Goal: Task Accomplishment & Management: Complete application form

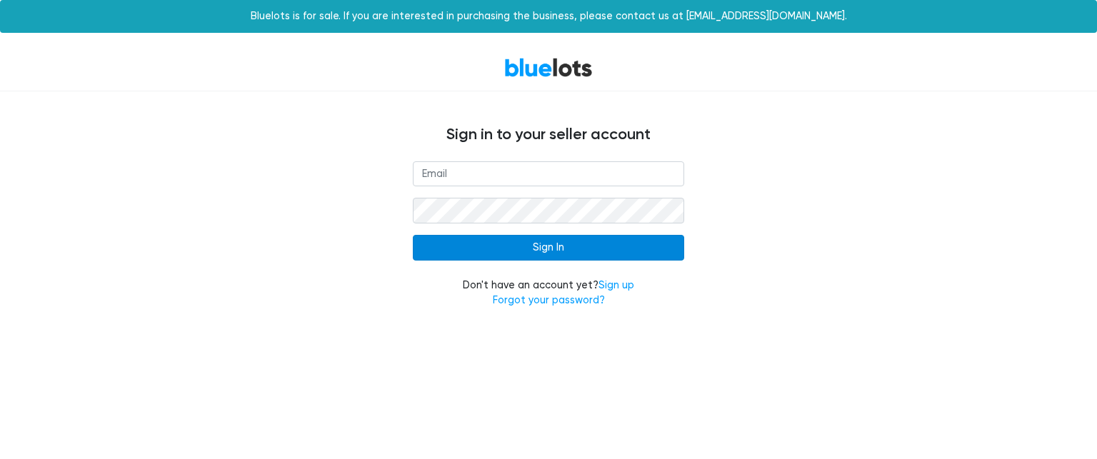
type input "[EMAIL_ADDRESS][DOMAIN_NAME]"
click at [502, 249] on input "Sign In" at bounding box center [548, 248] width 271 height 26
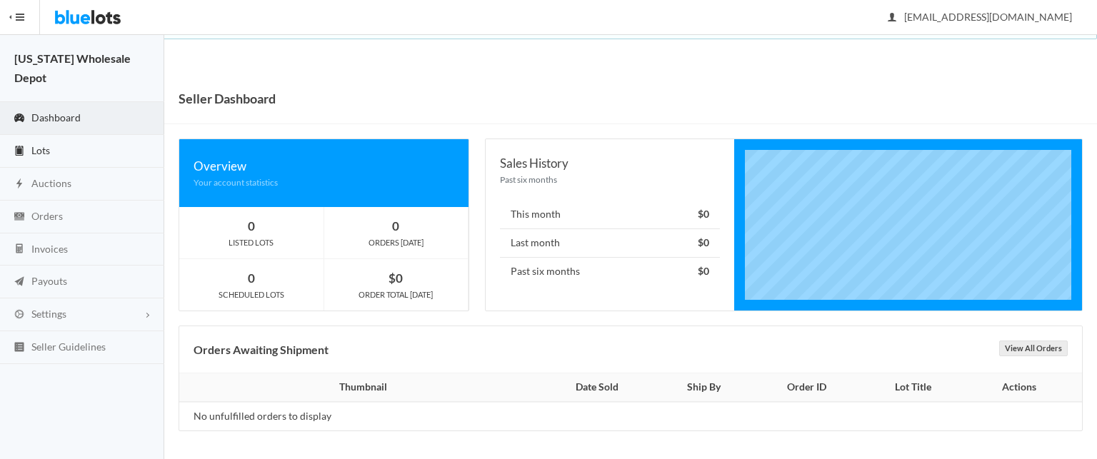
click at [89, 151] on link "Lots" at bounding box center [82, 151] width 164 height 33
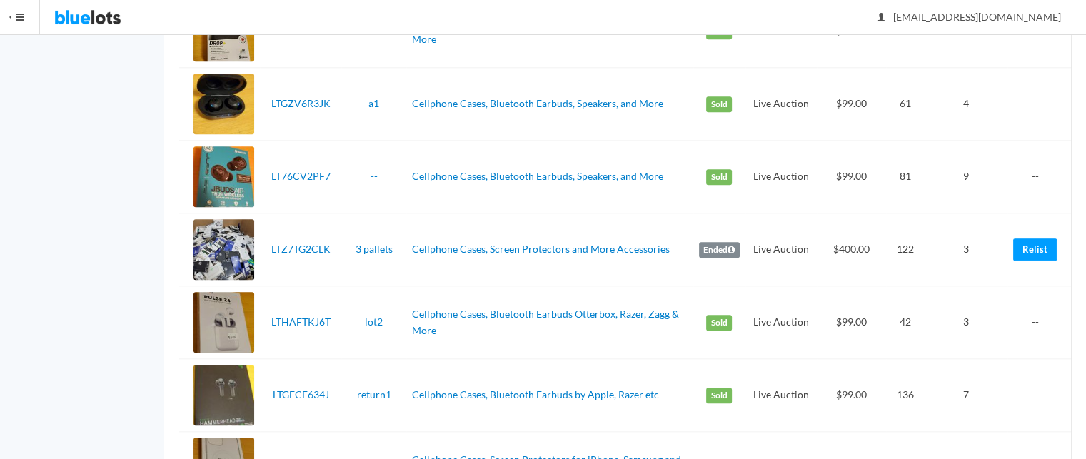
scroll to position [1608, 0]
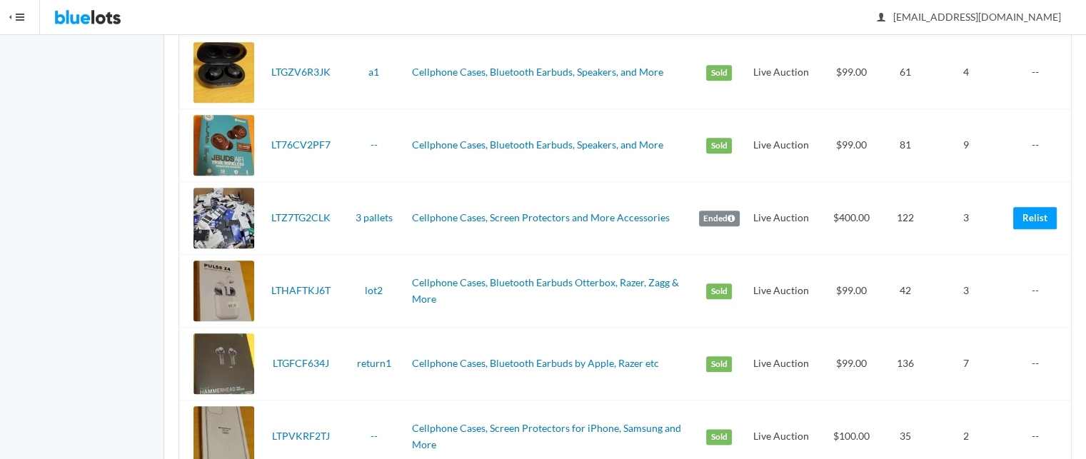
click at [223, 226] on div at bounding box center [224, 218] width 61 height 61
click at [1020, 211] on link "Relist" at bounding box center [1035, 218] width 44 height 22
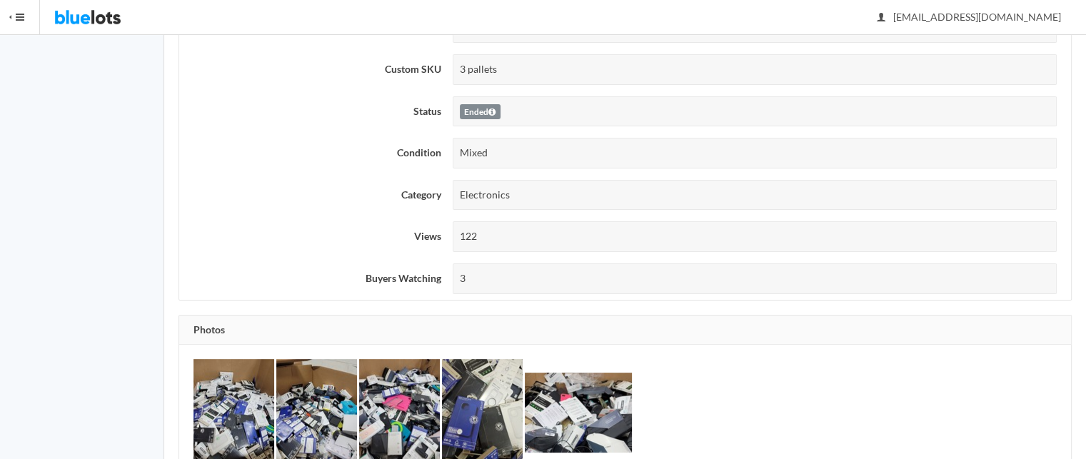
scroll to position [435, 0]
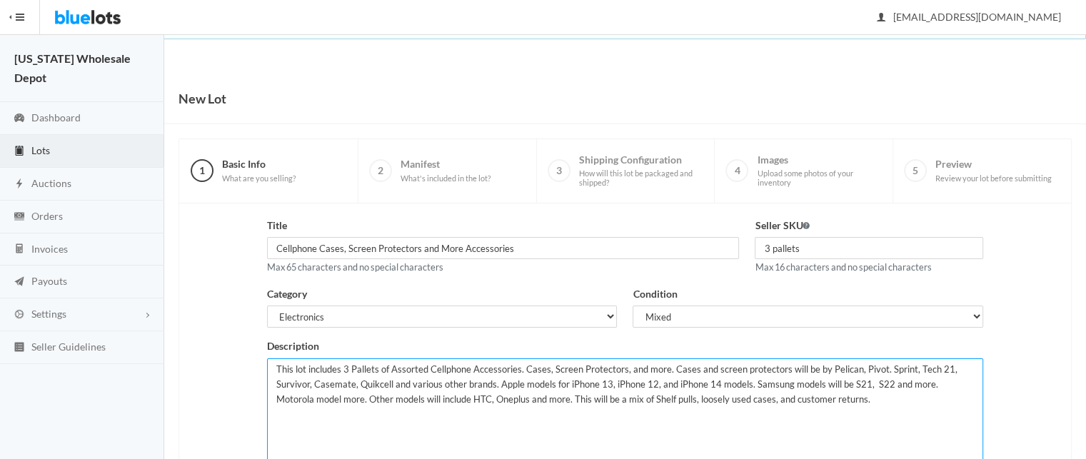
click at [341, 368] on textarea "This lot includes 3 Pallets of Assorted Cellphone Accessories. Cases, Screen Pr…" at bounding box center [625, 415] width 717 height 112
click at [352, 368] on textarea "This lot includes 3 Pallets of Assorted Cellphone Accessories. Cases, Screen Pr…" at bounding box center [625, 415] width 717 height 112
click at [756, 369] on textarea "This lot includes 3 Pallets of Assorted Cellphone Accessories. Cases, Screen Pr…" at bounding box center [625, 415] width 717 height 112
click at [516, 381] on textarea "This lot includes 3 Pallets of Assorted Cellphone Accessories. Cases, Screen Pr…" at bounding box center [625, 415] width 717 height 112
drag, startPoint x: 738, startPoint y: 382, endPoint x: 703, endPoint y: 379, distance: 35.1
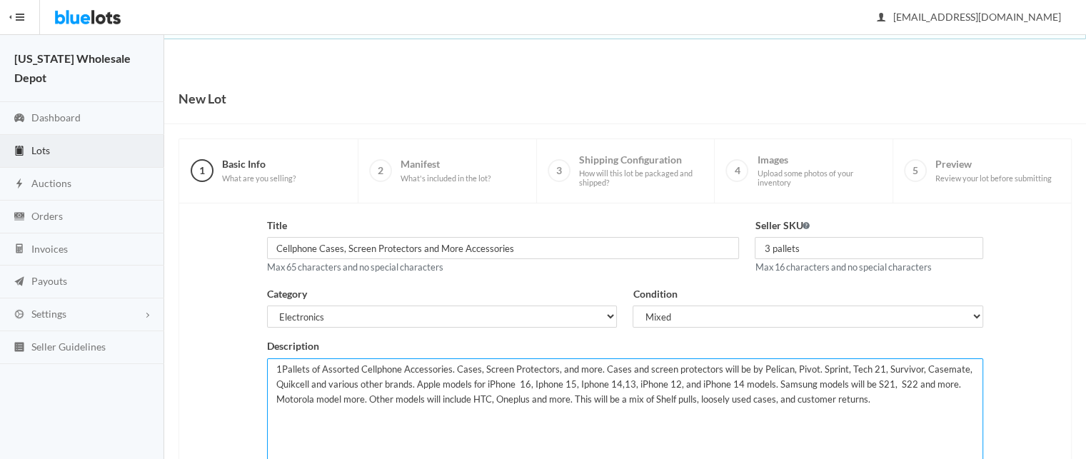
click at [703, 379] on textarea "This lot includes 3 Pallets of Assorted Cellphone Accessories. Cases, Screen Pr…" at bounding box center [625, 415] width 717 height 112
click at [843, 383] on textarea "This lot includes 3 Pallets of Assorted Cellphone Accessories. Cases, Screen Pr…" at bounding box center [625, 415] width 717 height 112
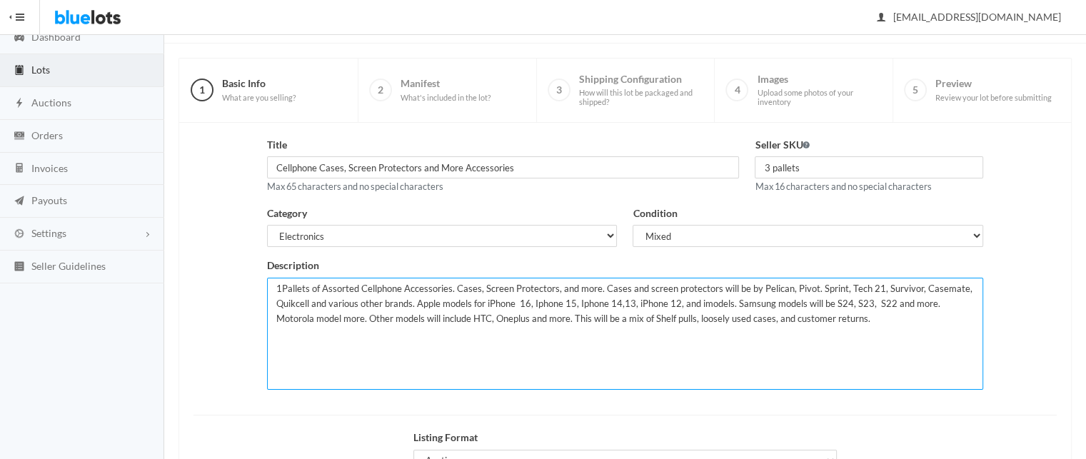
scroll to position [142, 0]
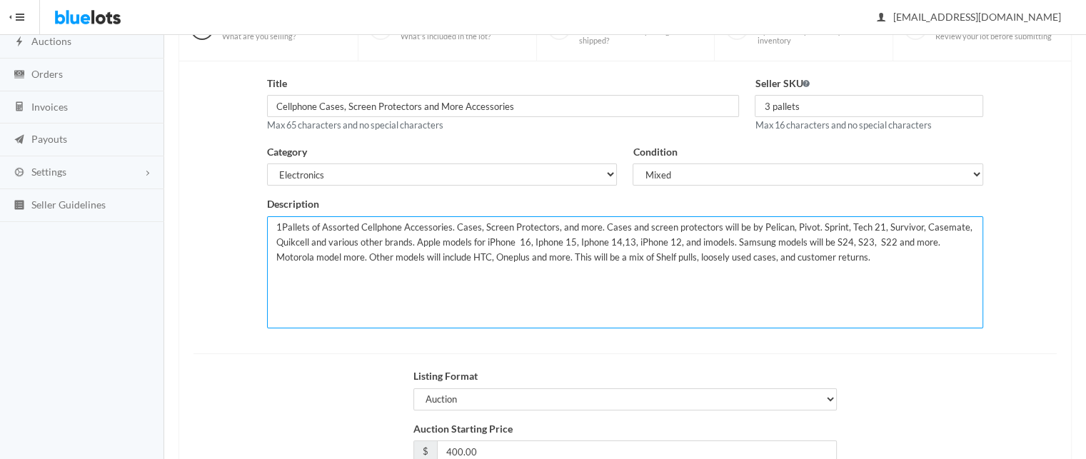
type textarea "1Pallets of Assorted Cellphone Accessories. Cases, Screen Protectors, and more.…"
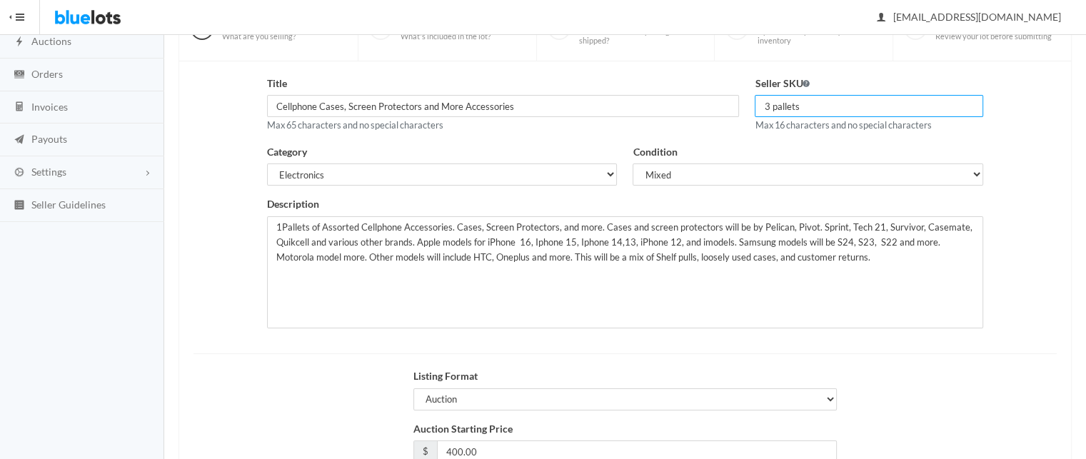
click at [800, 106] on input "3 pallets" at bounding box center [869, 106] width 229 height 22
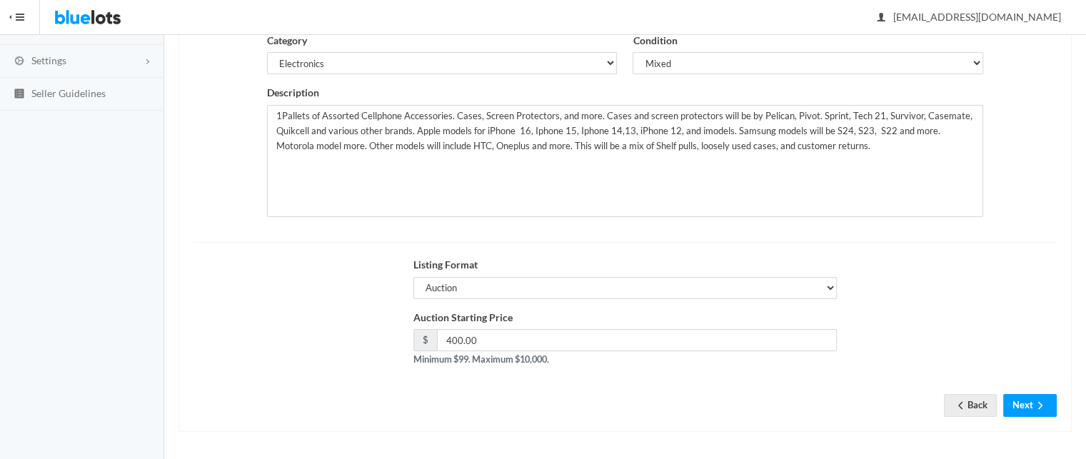
type input "1"
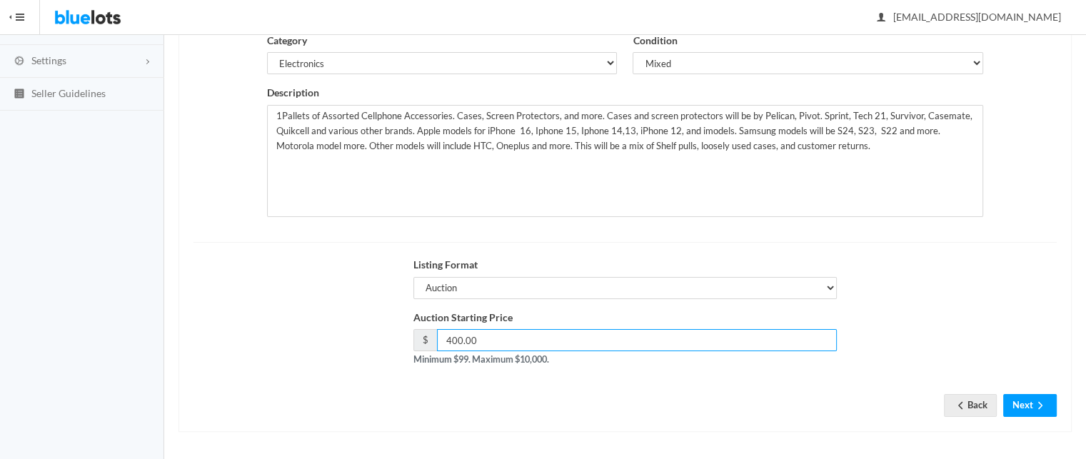
click at [511, 339] on input "400.00" at bounding box center [637, 340] width 401 height 22
type input "4"
type input "200"
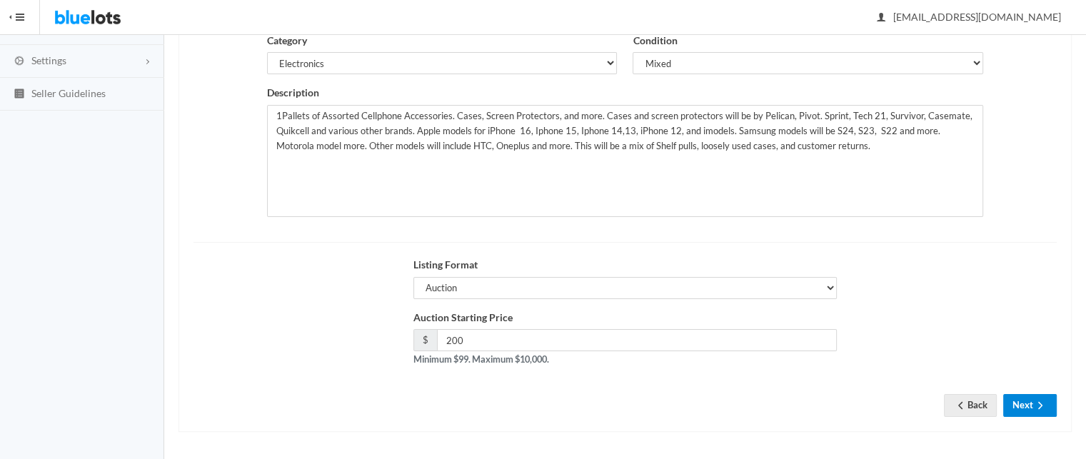
click at [1030, 408] on button "Next" at bounding box center [1030, 405] width 54 height 22
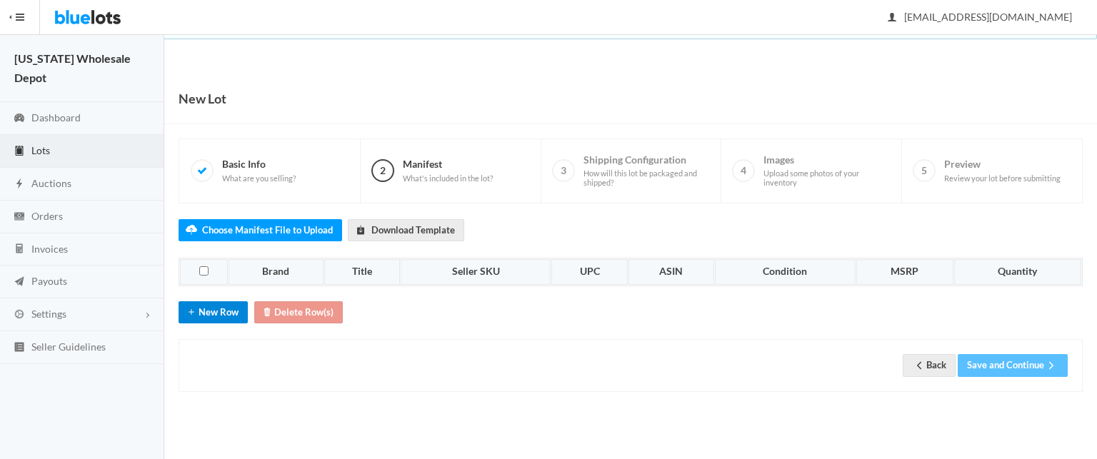
click at [209, 319] on button "New Row" at bounding box center [213, 312] width 69 height 22
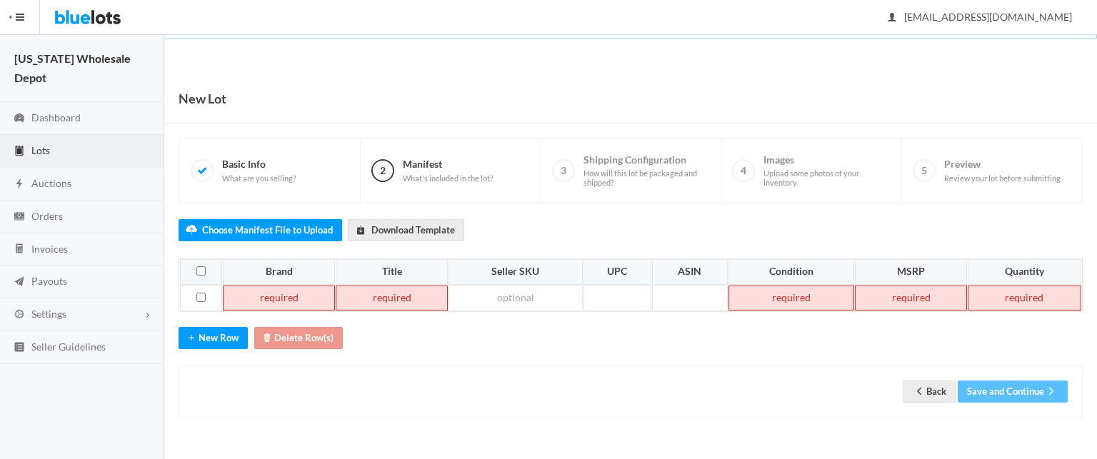
click at [274, 299] on td at bounding box center [279, 299] width 112 height 26
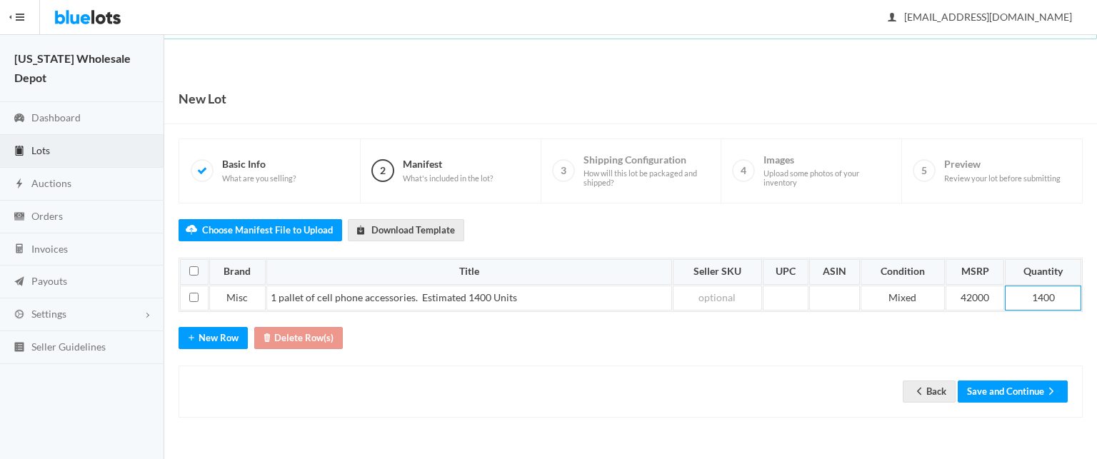
click at [991, 402] on div "Back Save and Continue" at bounding box center [631, 392] width 904 height 52
click at [999, 388] on button "Save and Continue" at bounding box center [1013, 392] width 110 height 22
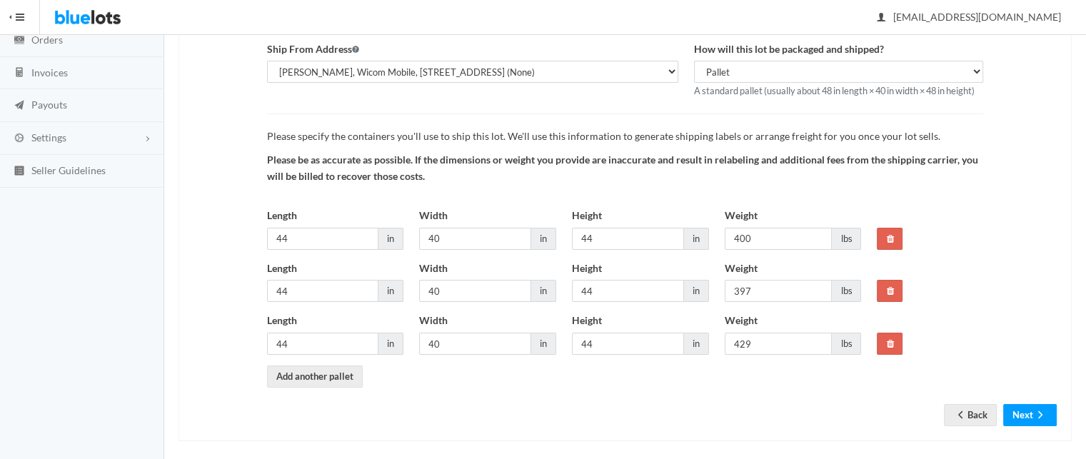
scroll to position [186, 0]
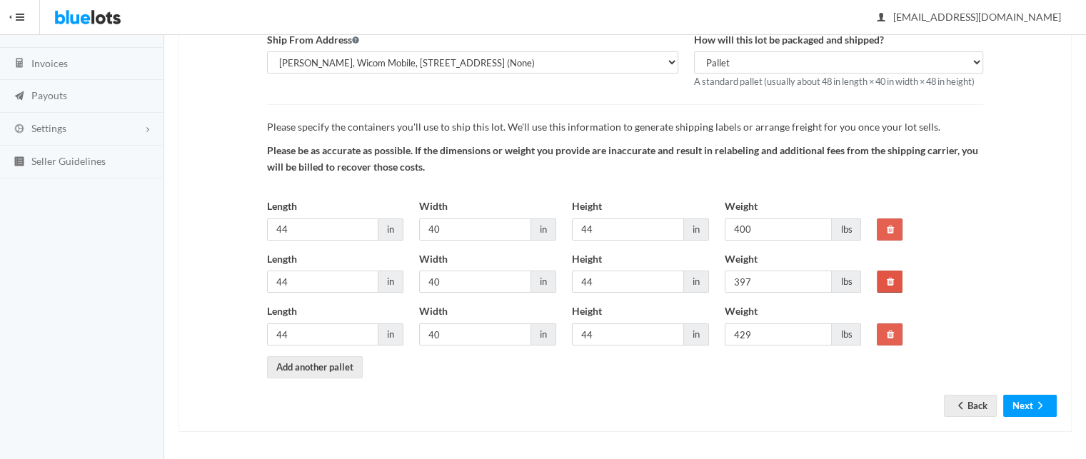
click at [885, 285] on link at bounding box center [890, 282] width 26 height 22
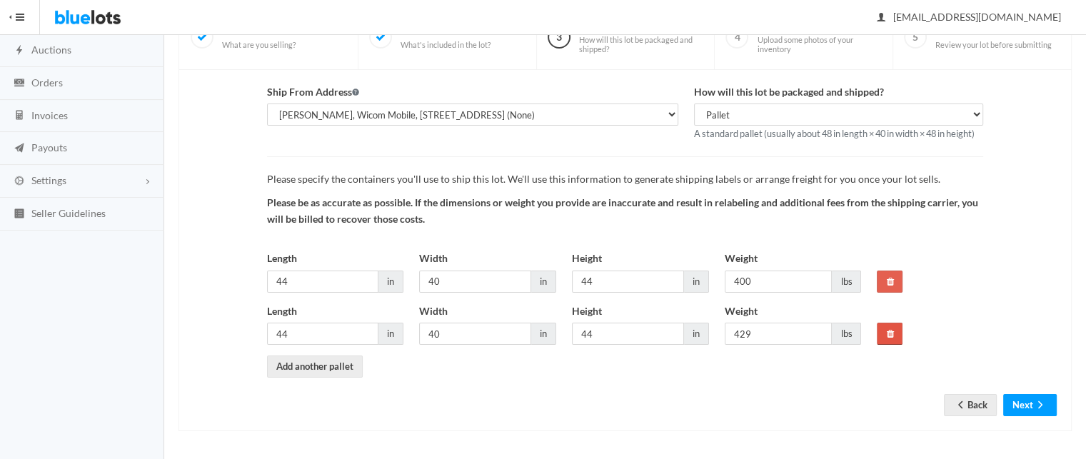
click at [885, 334] on link at bounding box center [890, 334] width 26 height 22
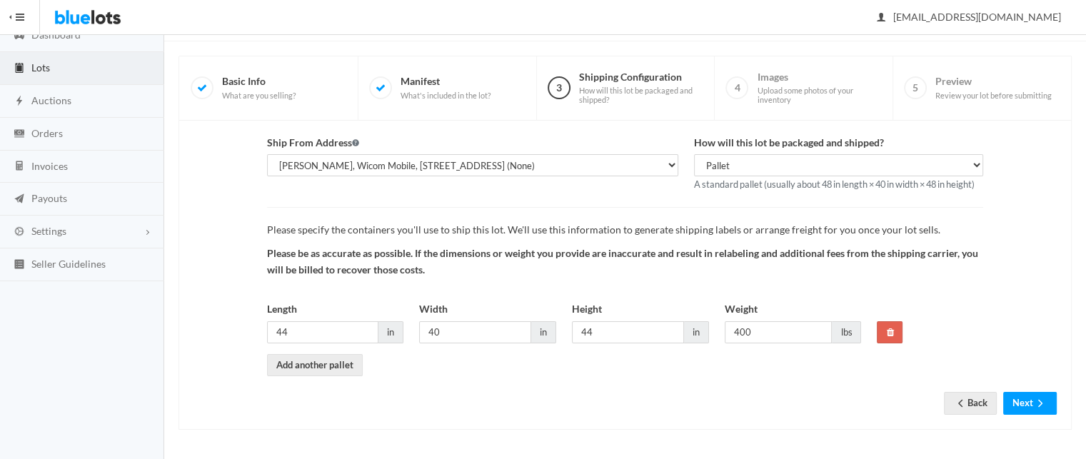
scroll to position [81, 0]
drag, startPoint x: 1026, startPoint y: 405, endPoint x: 991, endPoint y: 294, distance: 116.1
click at [991, 294] on form "Ship From Address Purav Patel, Wicom Mobile, 2912 Bristol Hwy, Johnson City, TN…" at bounding box center [625, 266] width 863 height 258
click at [1035, 405] on icon "arrow forward" at bounding box center [1040, 405] width 14 height 11
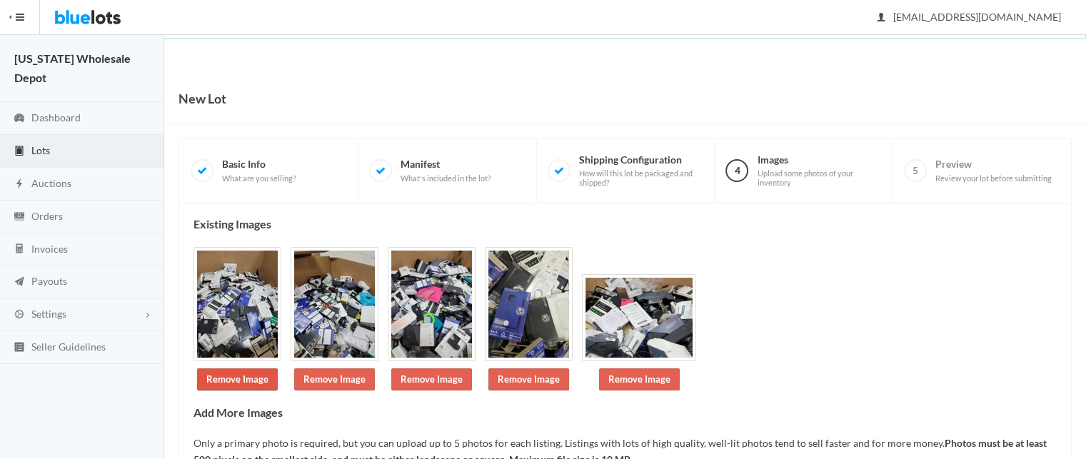
click at [237, 375] on link "Remove Image" at bounding box center [237, 380] width 81 height 22
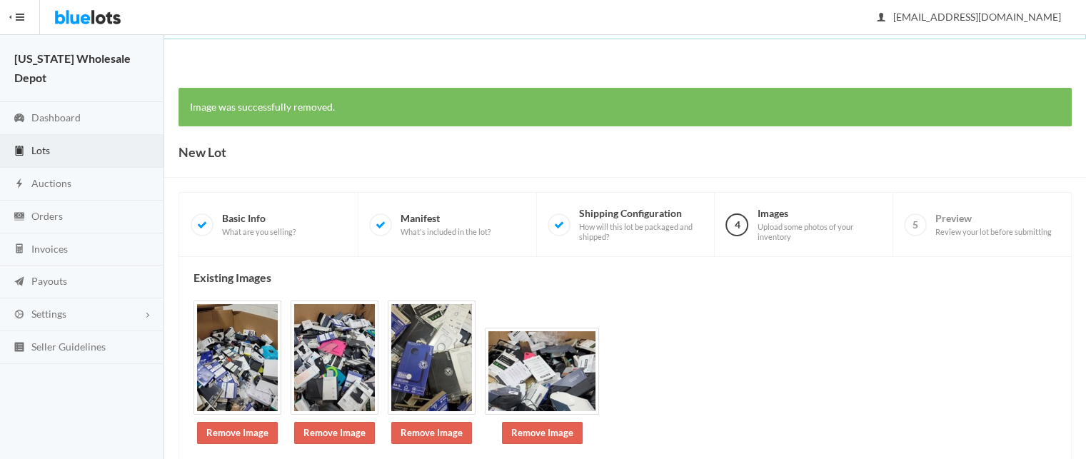
drag, startPoint x: 0, startPoint y: 0, endPoint x: 296, endPoint y: 391, distance: 490.5
click at [309, 376] on img at bounding box center [335, 358] width 88 height 114
click at [239, 442] on link "Remove Image" at bounding box center [237, 433] width 81 height 22
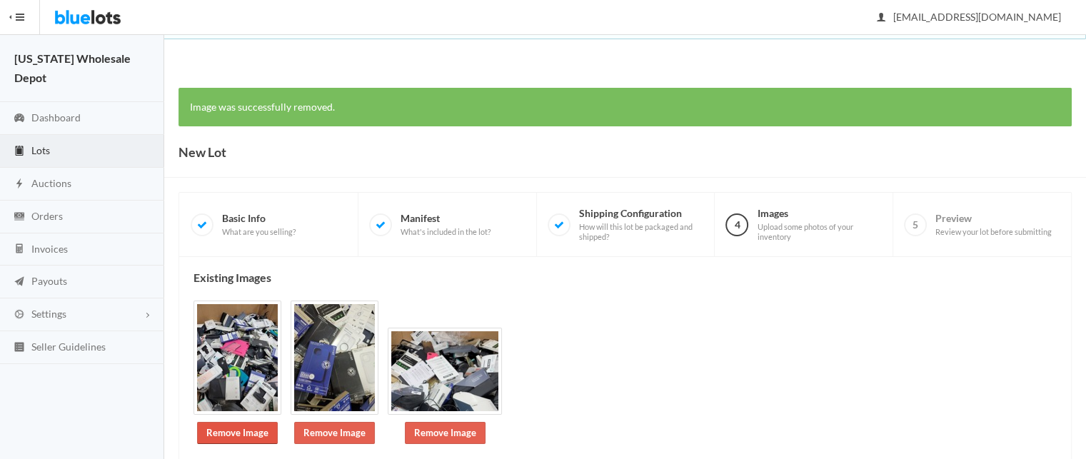
click at [244, 433] on link "Remove Image" at bounding box center [237, 433] width 81 height 22
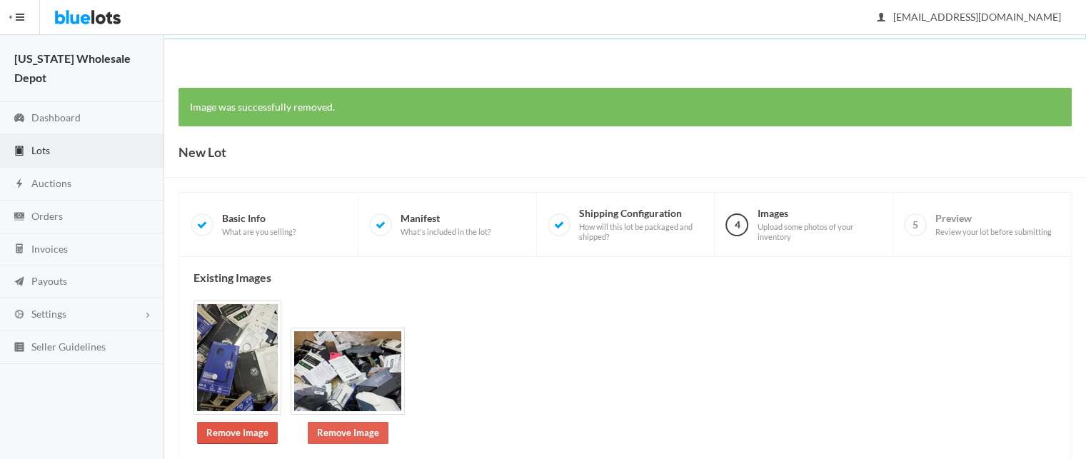
click at [254, 432] on link "Remove Image" at bounding box center [237, 433] width 81 height 22
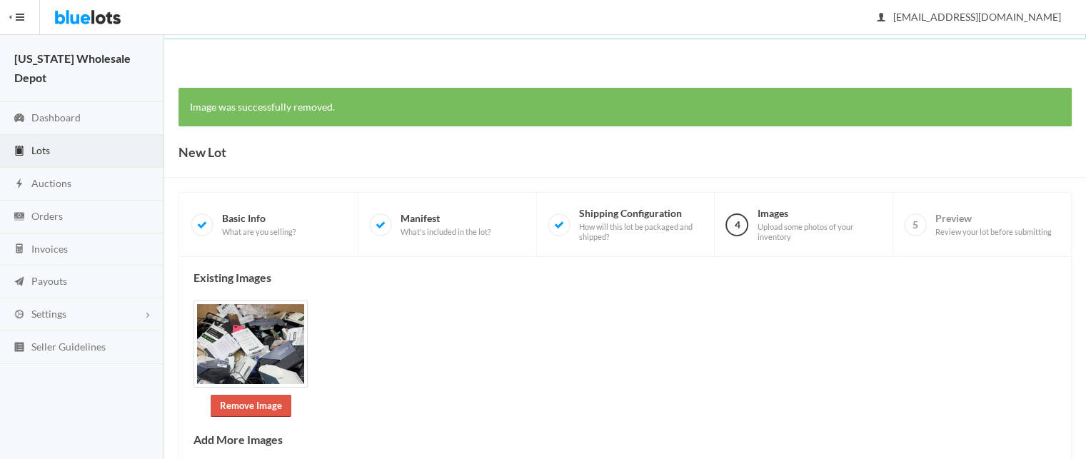
click at [256, 409] on link "Remove Image" at bounding box center [251, 406] width 81 height 22
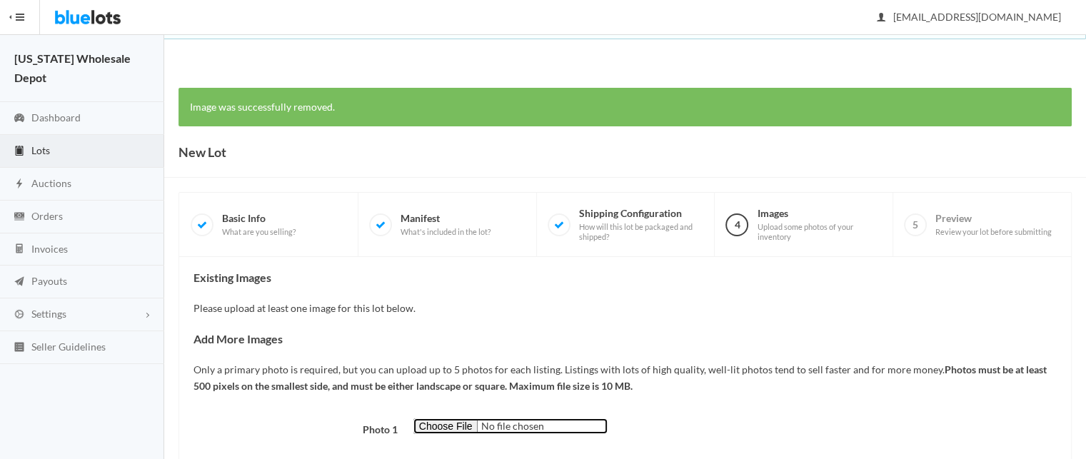
click at [448, 426] on input "file" at bounding box center [511, 427] width 194 height 16
type input "C:\fakepath\20250819_124413.jpg"
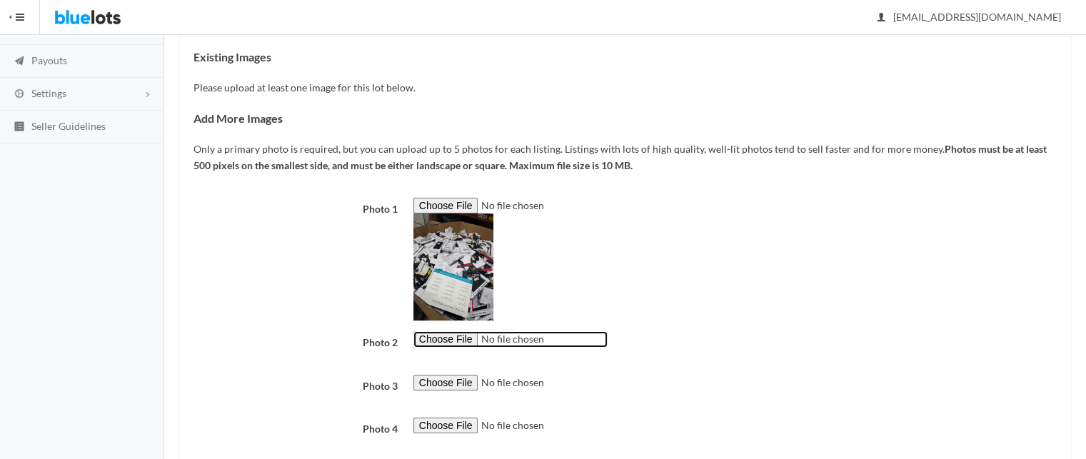
click at [443, 338] on input "file" at bounding box center [511, 339] width 194 height 16
type input "C:\fakepath\20250819_124508.jpg"
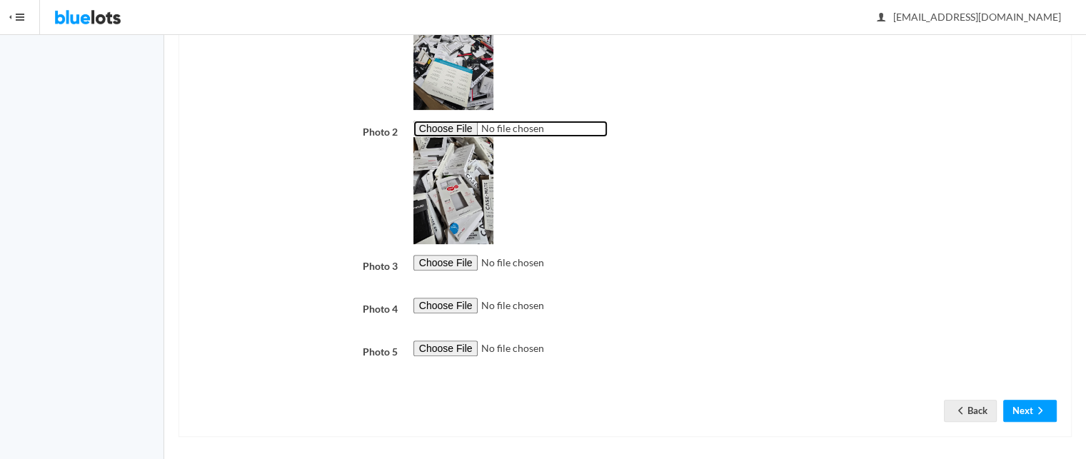
scroll to position [437, 0]
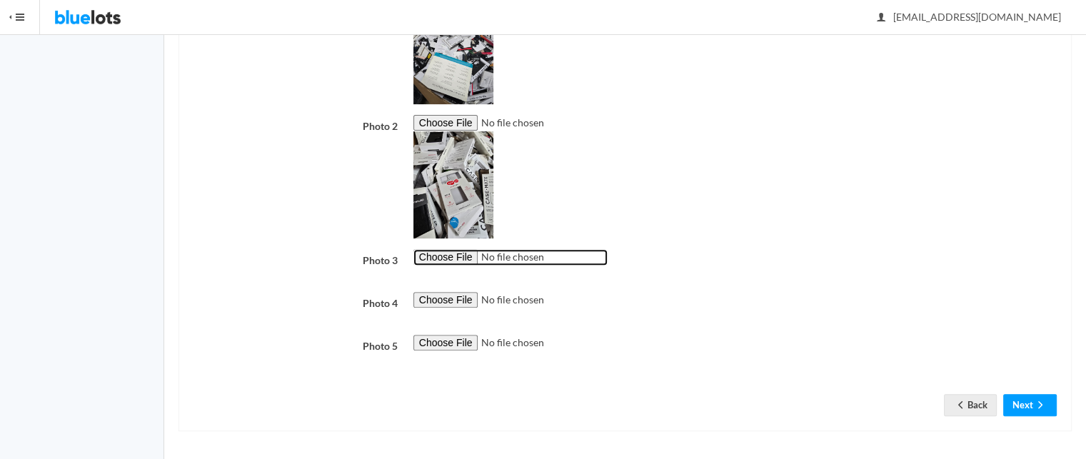
click at [439, 257] on input "file" at bounding box center [511, 257] width 194 height 16
type input "C:\fakepath\20250819_124500.jpg"
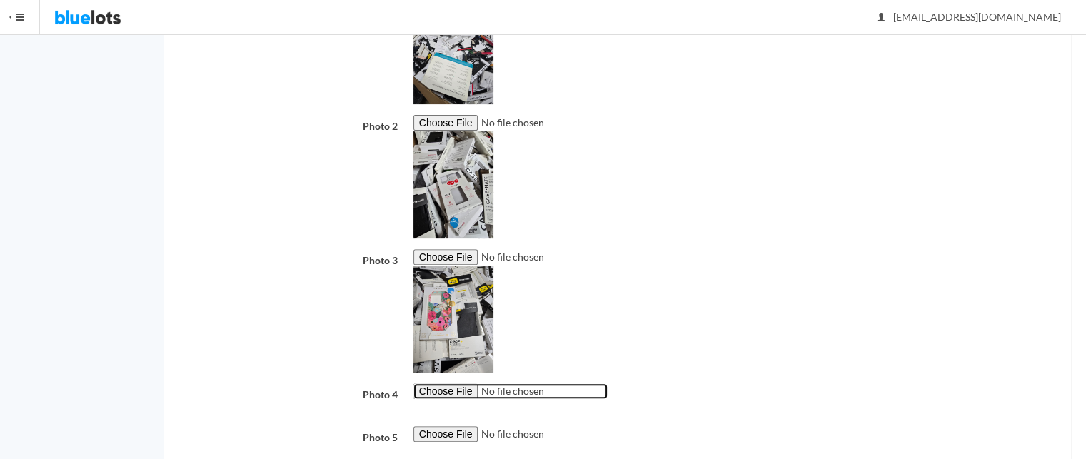
click at [453, 388] on input "file" at bounding box center [511, 392] width 194 height 16
type input "C:\fakepath\20250819_124429.jpg"
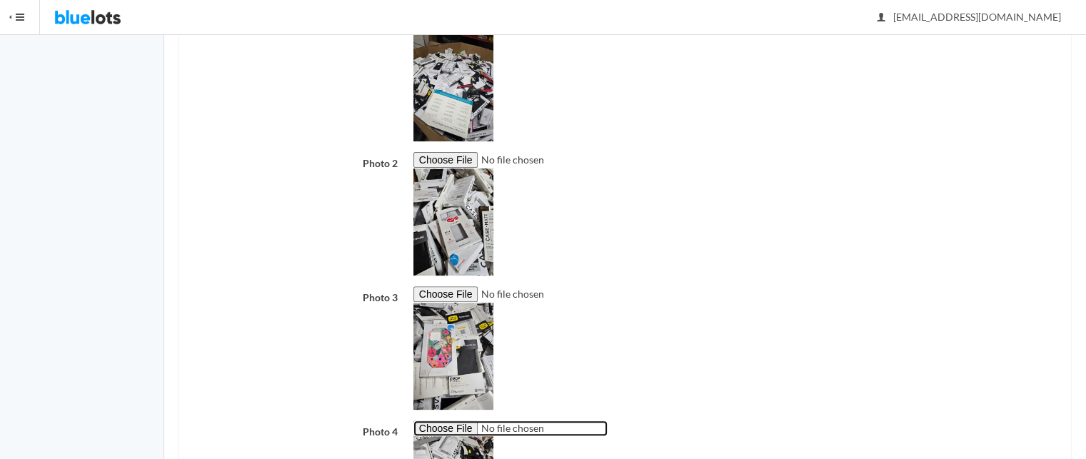
scroll to position [565, 0]
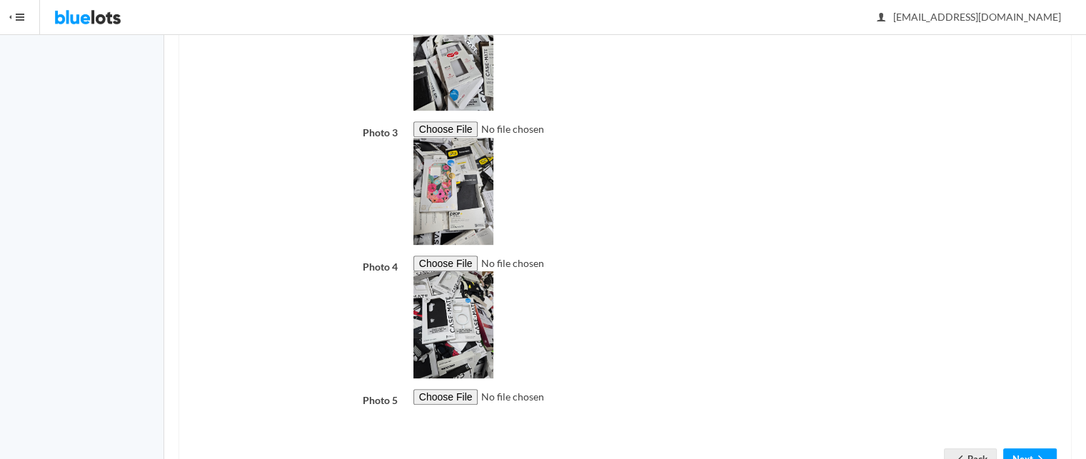
click at [441, 405] on div at bounding box center [735, 405] width 659 height 32
click at [441, 403] on input "file" at bounding box center [511, 397] width 194 height 16
type input "C:\fakepath\20250819_124419.jpg"
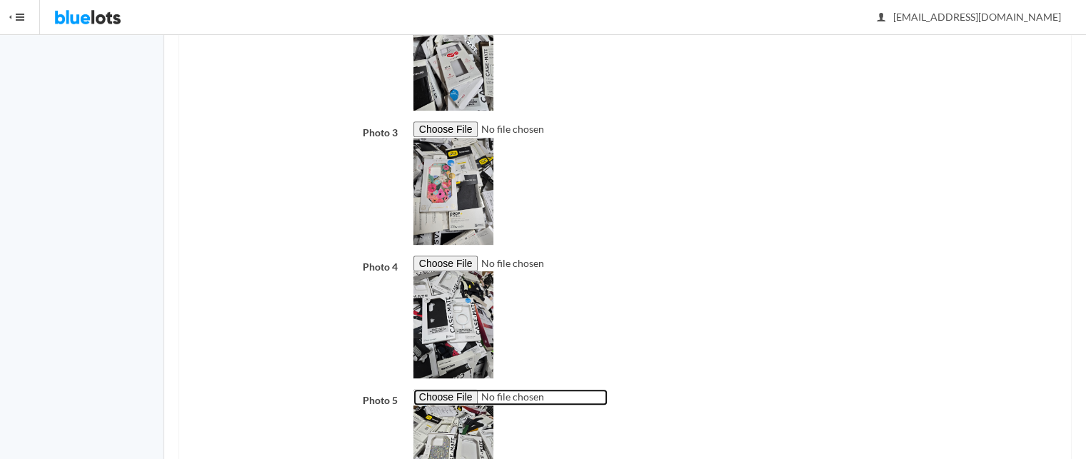
scroll to position [710, 0]
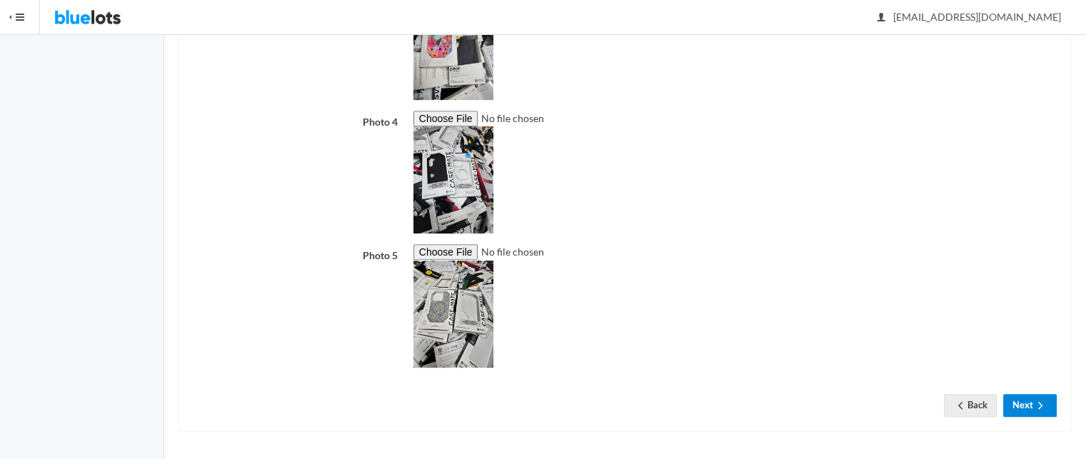
click at [1034, 400] on icon "arrow forward" at bounding box center [1040, 405] width 14 height 11
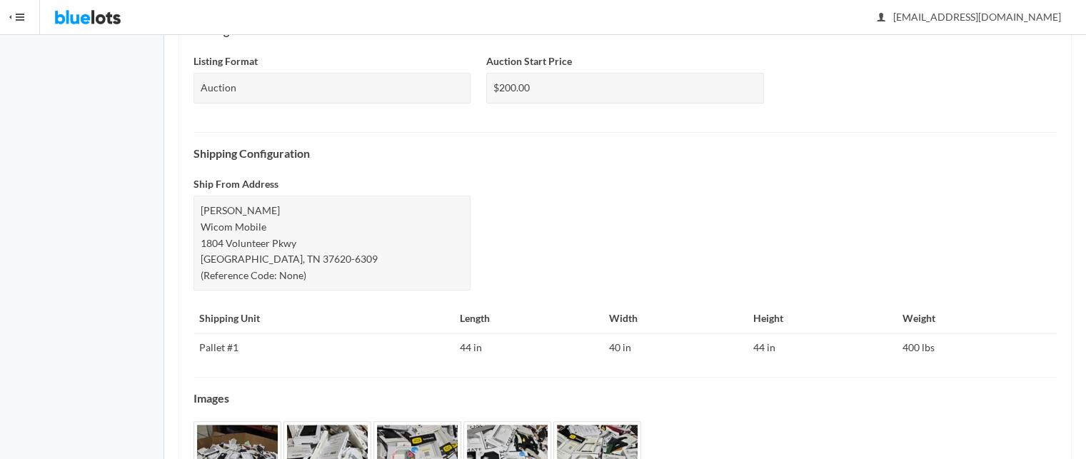
scroll to position [640, 0]
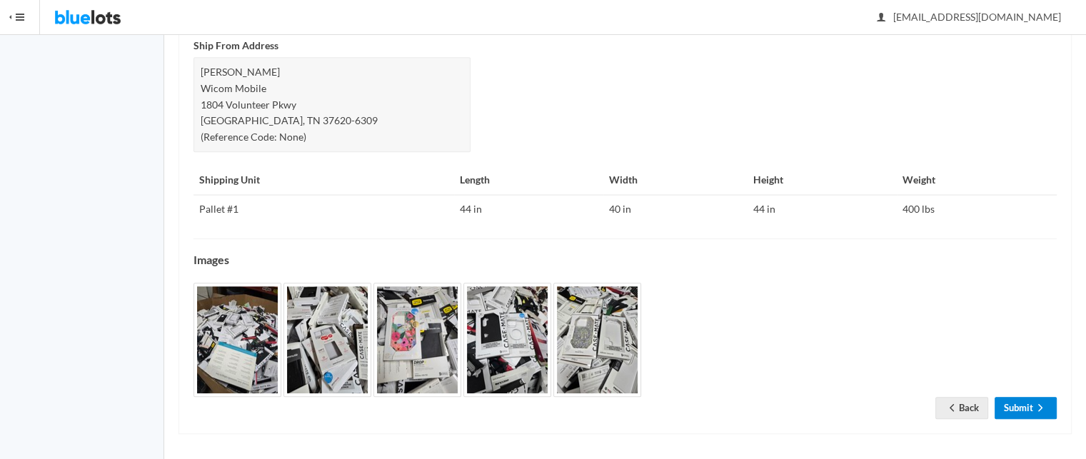
click at [1033, 402] on icon "arrow forward" at bounding box center [1040, 407] width 14 height 11
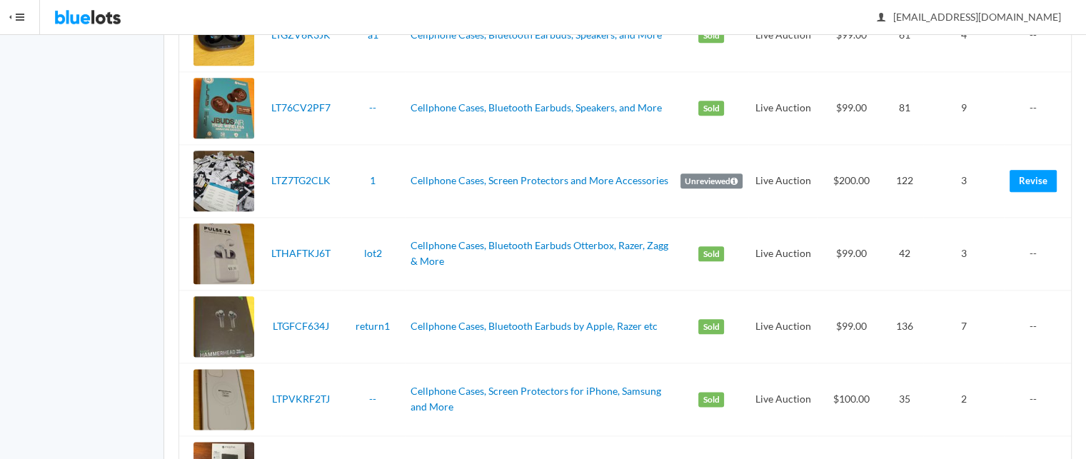
scroll to position [1689, 0]
